Goal: Information Seeking & Learning: Learn about a topic

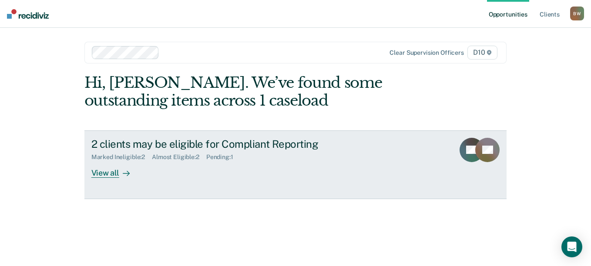
click at [121, 175] on div at bounding box center [124, 173] width 10 height 10
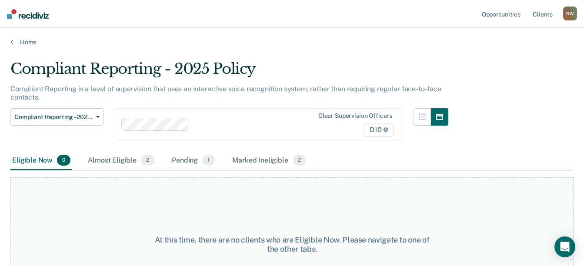
click at [211, 144] on div "Compliant Reporting - 2025 Policy Supervision Level Downgrade Suspension of Dir…" at bounding box center [229, 129] width 438 height 43
click at [119, 164] on div "Almost Eligible 2" at bounding box center [121, 160] width 70 height 19
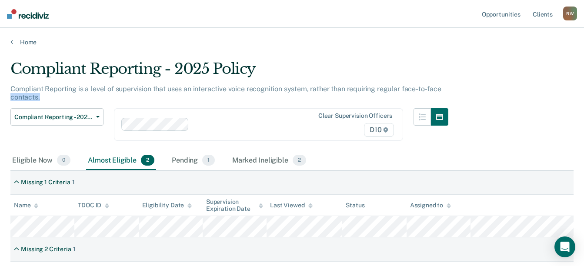
drag, startPoint x: 440, startPoint y: 89, endPoint x: 46, endPoint y: 93, distance: 393.8
click at [46, 93] on div "Compliant Reporting is a level of supervision that uses an interactive voice re…" at bounding box center [229, 96] width 438 height 23
drag, startPoint x: 46, startPoint y: 93, endPoint x: 41, endPoint y: 97, distance: 6.8
click at [41, 97] on div "Compliant Reporting is a level of supervision that uses an interactive voice re…" at bounding box center [229, 96] width 438 height 23
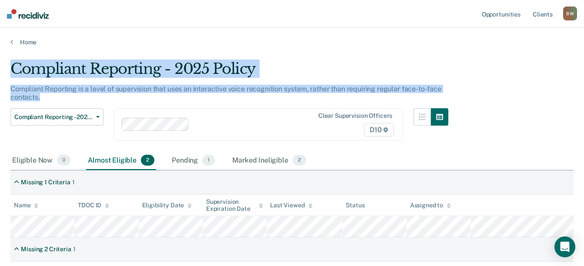
drag, startPoint x: 44, startPoint y: 97, endPoint x: 12, endPoint y: 70, distance: 42.3
click at [12, 70] on div "Compliant Reporting - 2025 Policy Compliant Reporting is a level of supervision…" at bounding box center [229, 105] width 438 height 91
drag, startPoint x: 12, startPoint y: 70, endPoint x: 44, endPoint y: 97, distance: 42.9
click at [44, 97] on div "Compliant Reporting is a level of supervision that uses an interactive voice re…" at bounding box center [229, 96] width 438 height 23
drag, startPoint x: 46, startPoint y: 97, endPoint x: 9, endPoint y: 70, distance: 45.9
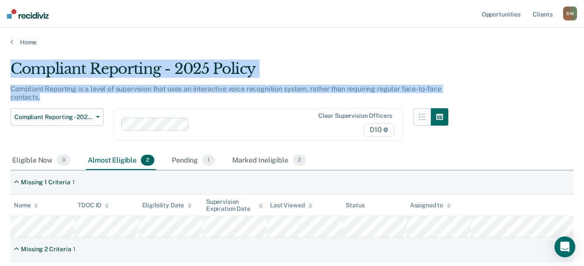
click at [9, 70] on main "Compliant Reporting - 2025 Policy Compliant Reporting is a level of supervision…" at bounding box center [292, 205] width 584 height 318
drag, startPoint x: 9, startPoint y: 70, endPoint x: 52, endPoint y: 101, distance: 52.8
click at [52, 101] on div "Compliant Reporting is a level of supervision that uses an interactive voice re…" at bounding box center [229, 96] width 438 height 23
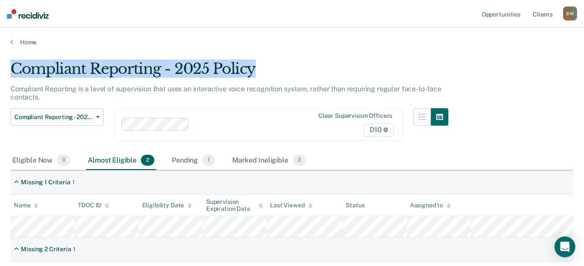
drag, startPoint x: 266, startPoint y: 73, endPoint x: 6, endPoint y: 60, distance: 260.5
click at [6, 60] on main "Compliant Reporting - 2025 Policy Compliant Reporting is a level of supervision…" at bounding box center [292, 205] width 584 height 318
click at [265, 67] on div "Compliant Reporting - 2025 Policy" at bounding box center [229, 72] width 438 height 25
drag, startPoint x: 256, startPoint y: 69, endPoint x: 13, endPoint y: 80, distance: 243.9
click at [13, 80] on div "Compliant Reporting - 2025 Policy" at bounding box center [229, 72] width 438 height 25
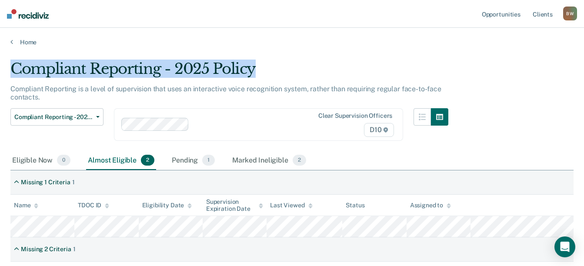
click at [261, 63] on div "Compliant Reporting - 2025 Policy" at bounding box center [229, 72] width 438 height 25
drag, startPoint x: 257, startPoint y: 70, endPoint x: 9, endPoint y: 79, distance: 248.2
click at [9, 79] on main "Compliant Reporting - 2025 Policy Compliant Reporting is a level of supervision…" at bounding box center [292, 205] width 584 height 318
click at [265, 61] on div "Compliant Reporting - 2025 Policy" at bounding box center [229, 72] width 438 height 25
click at [255, 71] on div "Compliant Reporting - 2025 Policy" at bounding box center [229, 72] width 438 height 25
